Goal: Information Seeking & Learning: Learn about a topic

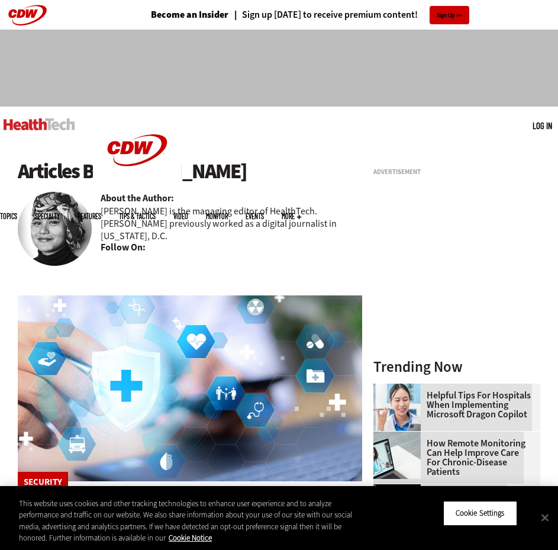
click at [186, 242] on div "Follow On:" at bounding box center [232, 248] width 262 height 13
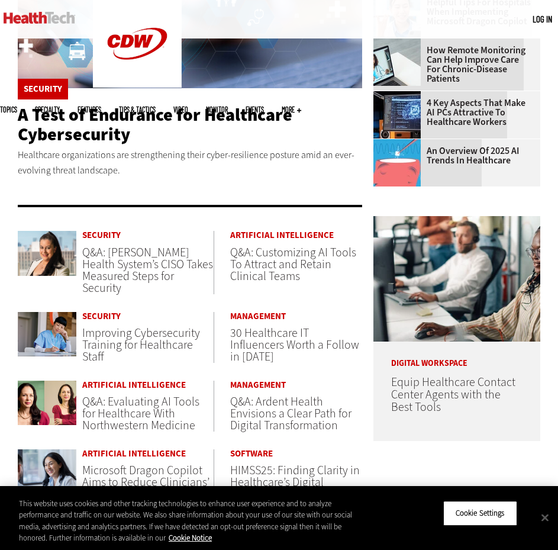
scroll to position [414, 0]
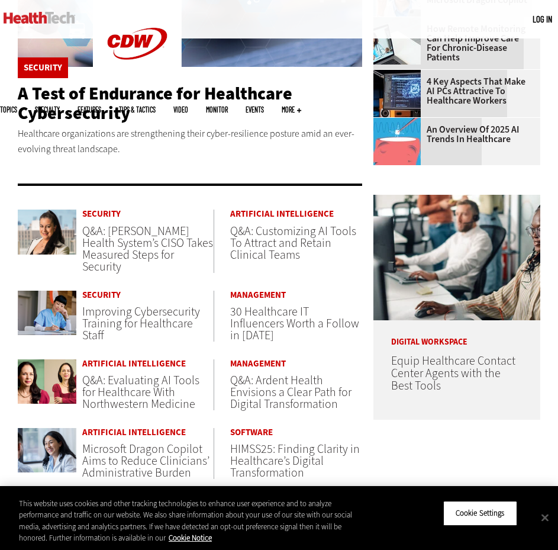
click at [126, 233] on span "Q&A: [PERSON_NAME] Health System’s CISO Takes Measured Steps for Security" at bounding box center [147, 249] width 131 height 52
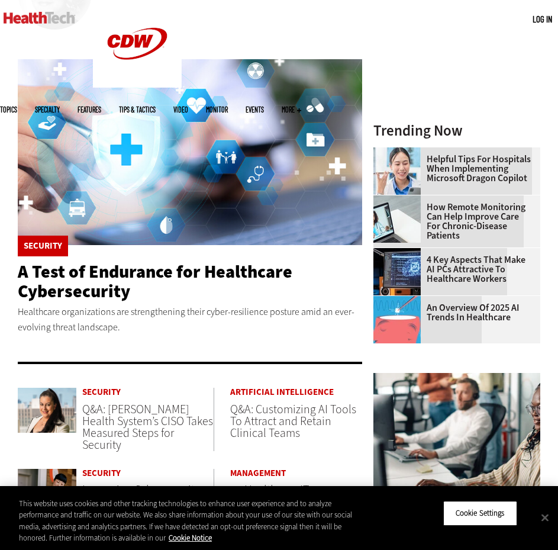
scroll to position [237, 0]
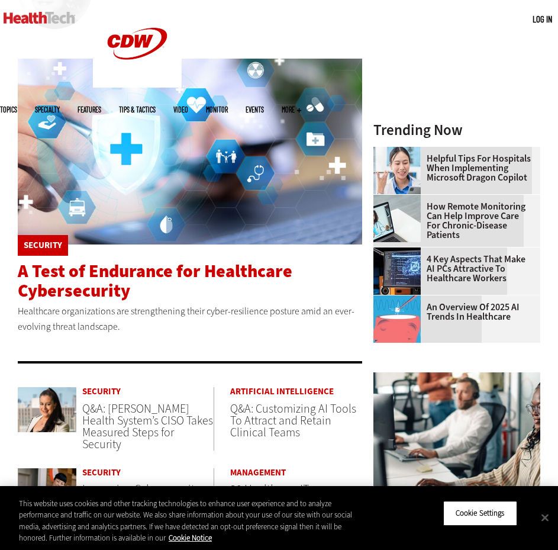
click at [149, 269] on span "A Test of Endurance for Healthcare Cybersecurity" at bounding box center [155, 280] width 275 height 43
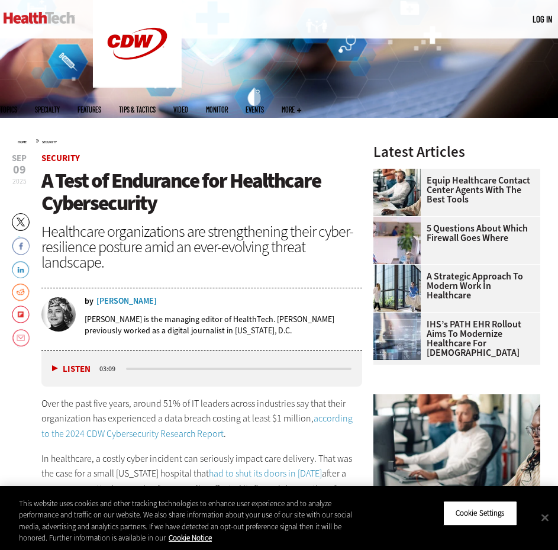
scroll to position [178, 0]
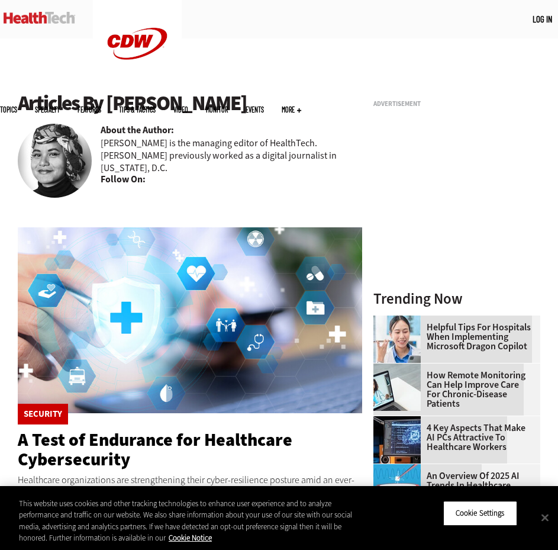
scroll to position [879, 0]
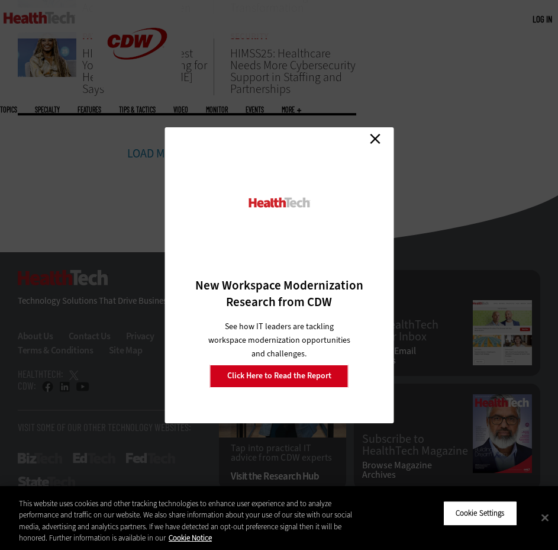
click at [377, 138] on link "Close" at bounding box center [375, 139] width 18 height 18
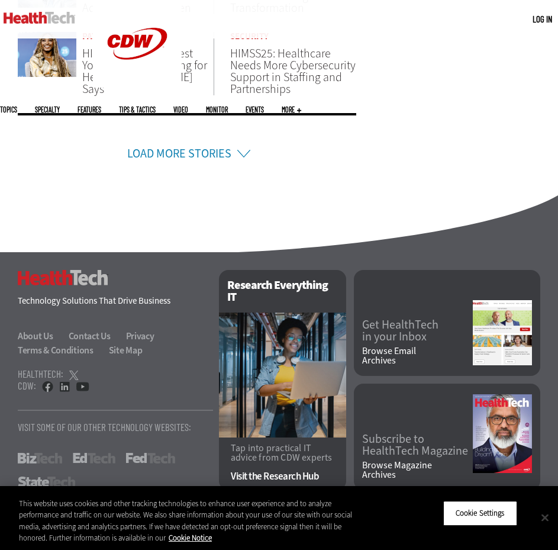
click at [541, 516] on button "Close" at bounding box center [545, 517] width 26 height 26
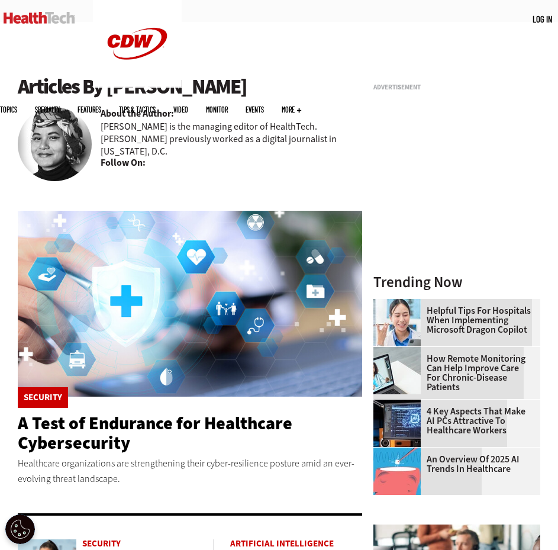
scroll to position [0, 0]
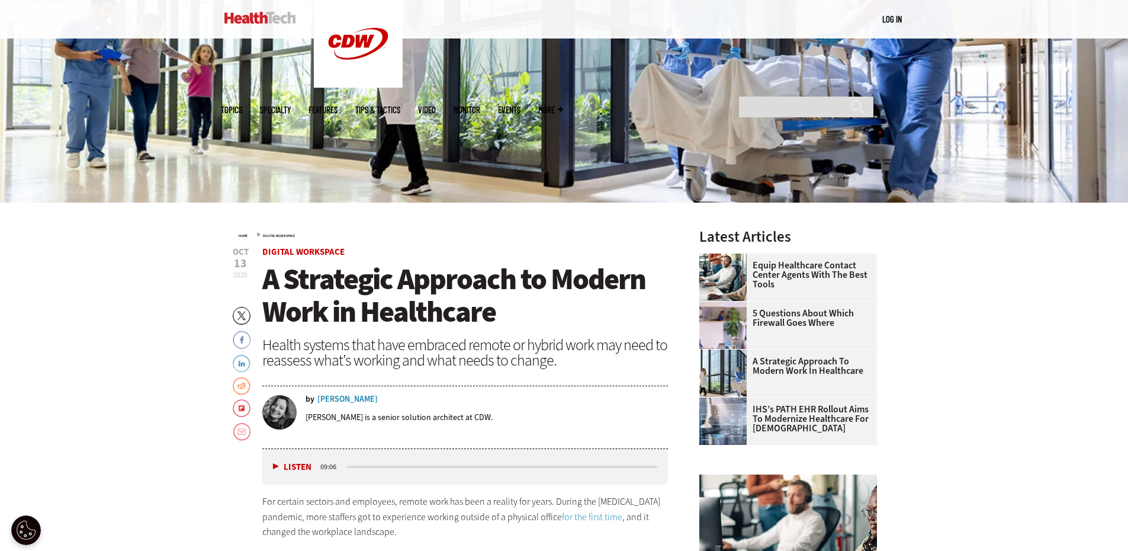
click at [369, 401] on div "Vanessa Ambrose" at bounding box center [347, 399] width 60 height 8
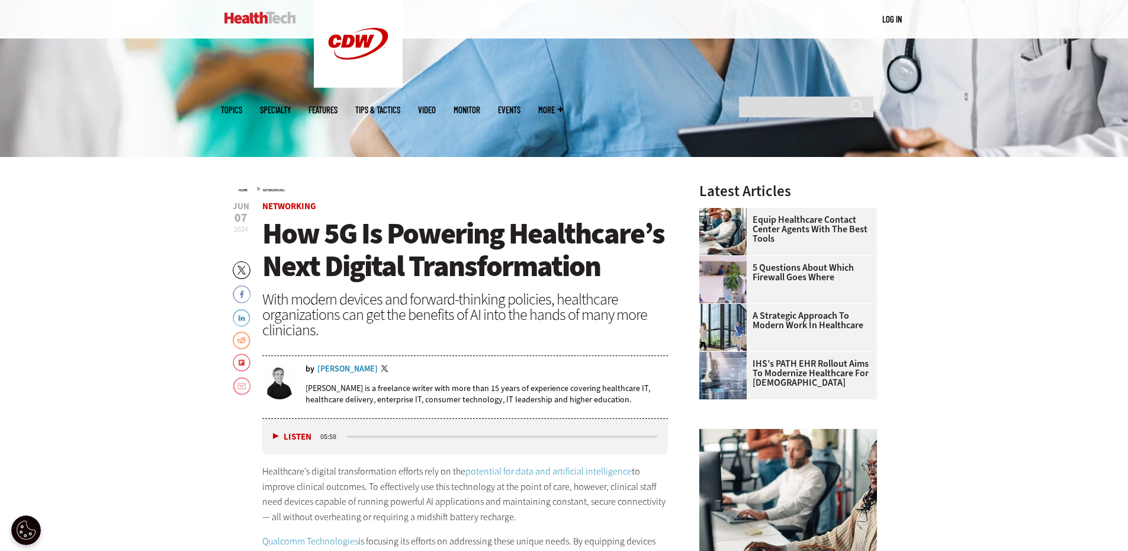
scroll to position [355, 0]
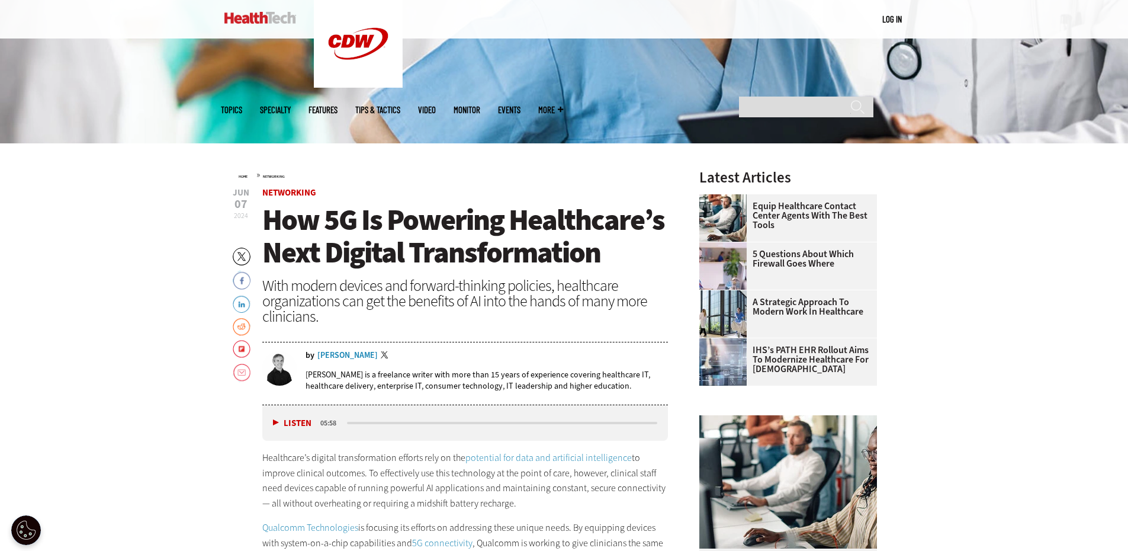
click at [340, 353] on div "Brian Eastwood" at bounding box center [347, 355] width 60 height 8
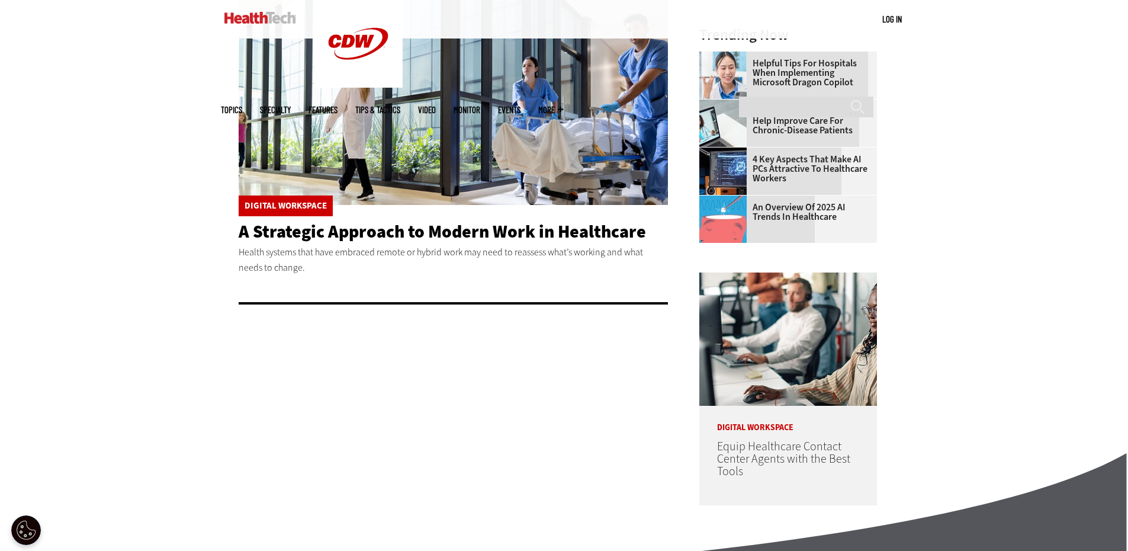
scroll to position [355, 0]
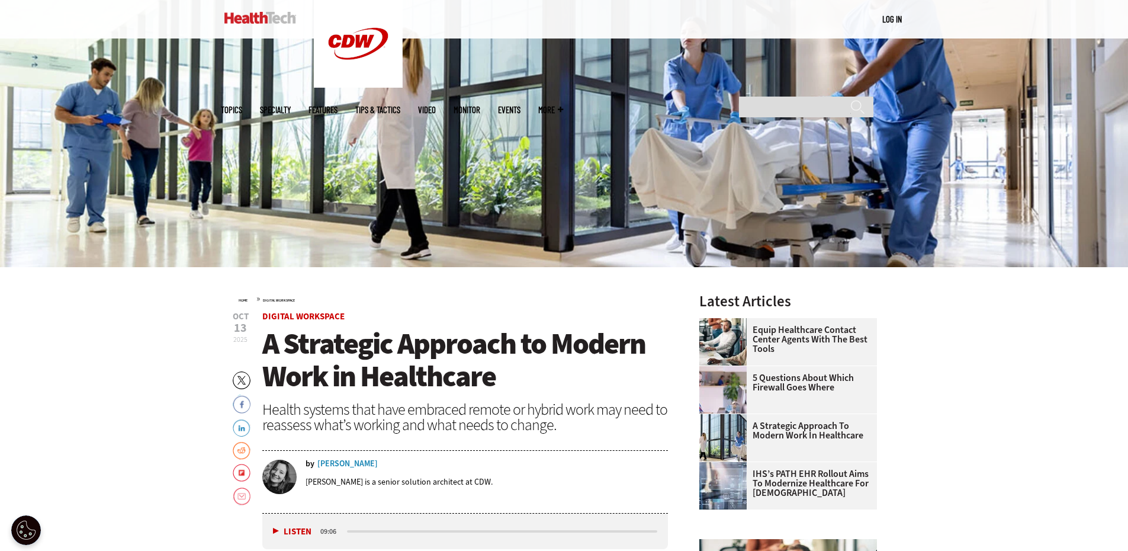
scroll to position [355, 0]
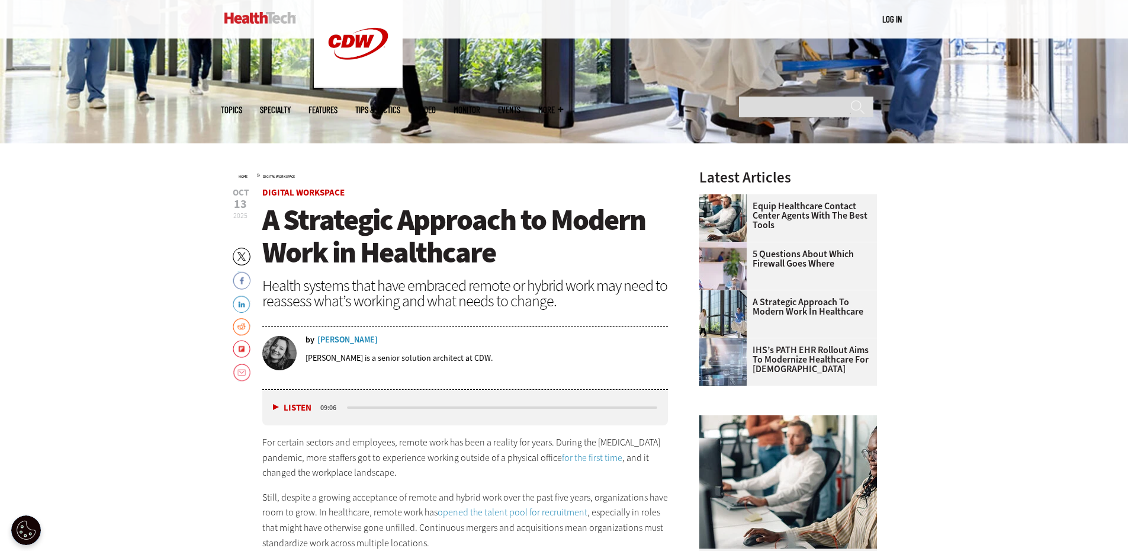
click at [350, 339] on div "[PERSON_NAME]" at bounding box center [347, 340] width 60 height 8
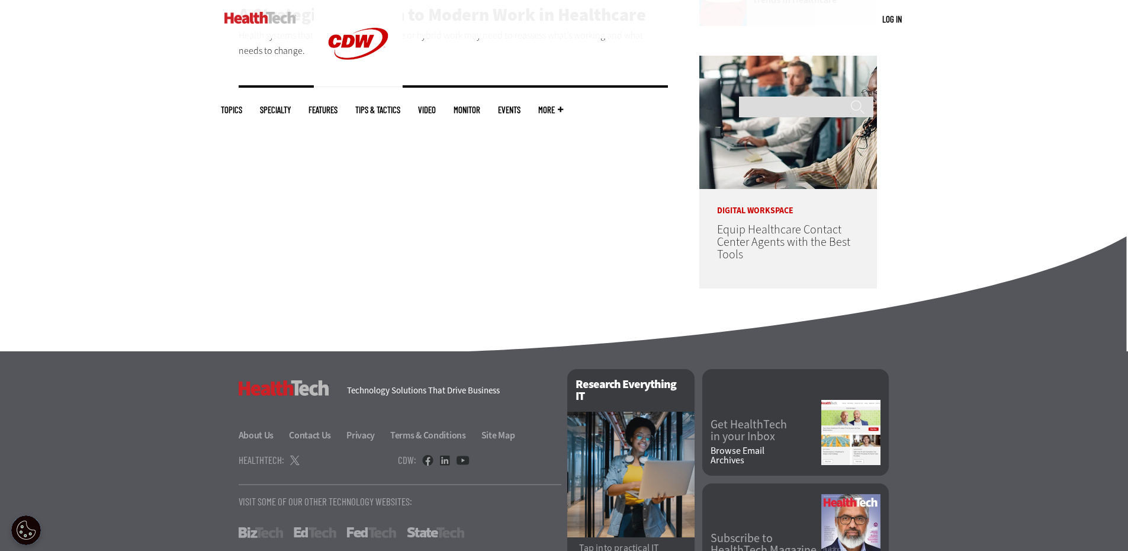
scroll to position [647, 0]
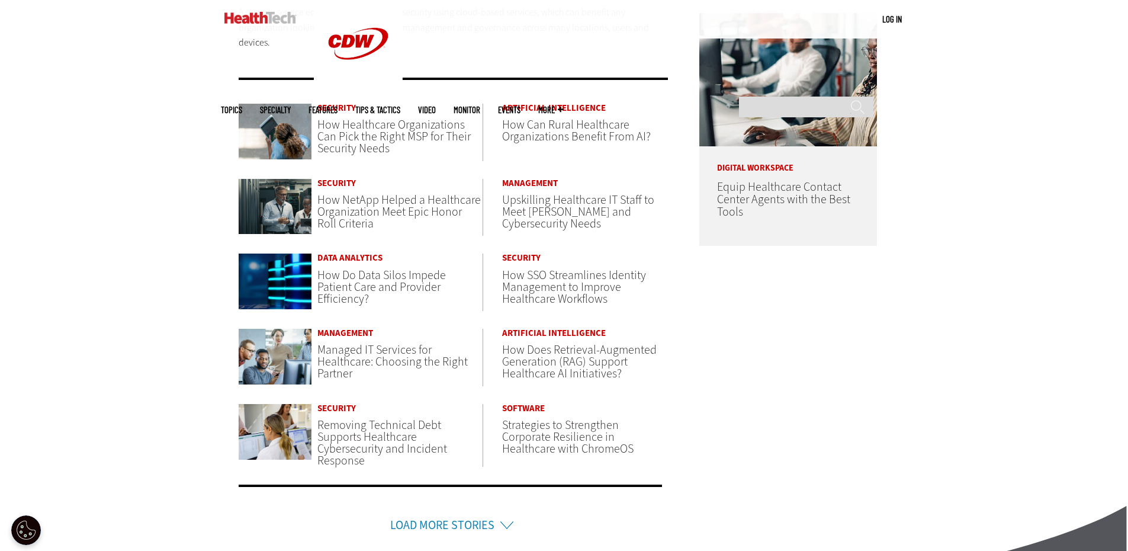
scroll to position [651, 0]
